Goal: Task Accomplishment & Management: Manage account settings

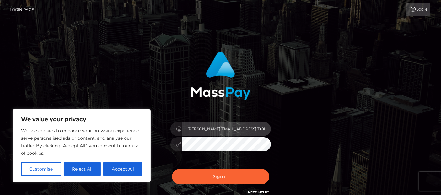
type input "[PERSON_NAME].Ace"
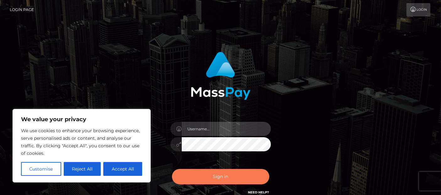
type input "[PERSON_NAME].Ace"
click at [224, 177] on button "Sign in" at bounding box center [220, 176] width 97 height 15
type input "[PERSON_NAME].Ace"
click at [221, 180] on button "Sign in" at bounding box center [220, 176] width 97 height 15
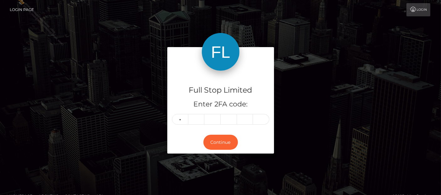
type input "5"
type input "4"
type input "5"
type input "7"
type input "4"
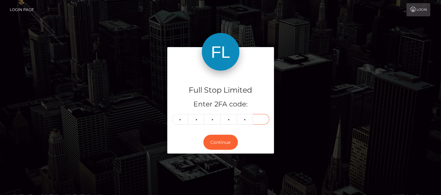
type input "3"
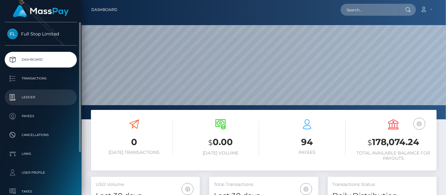
scroll to position [104, 0]
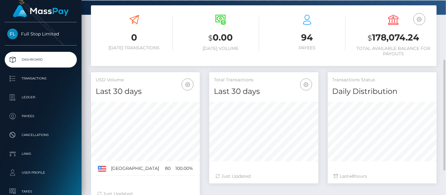
click at [395, 39] on h3 "$ 178,074.24" at bounding box center [393, 37] width 77 height 13
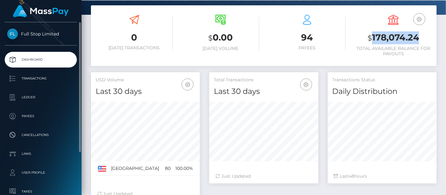
copy h3 "178,074.24"
